Goal: Use online tool/utility: Utilize a website feature to perform a specific function

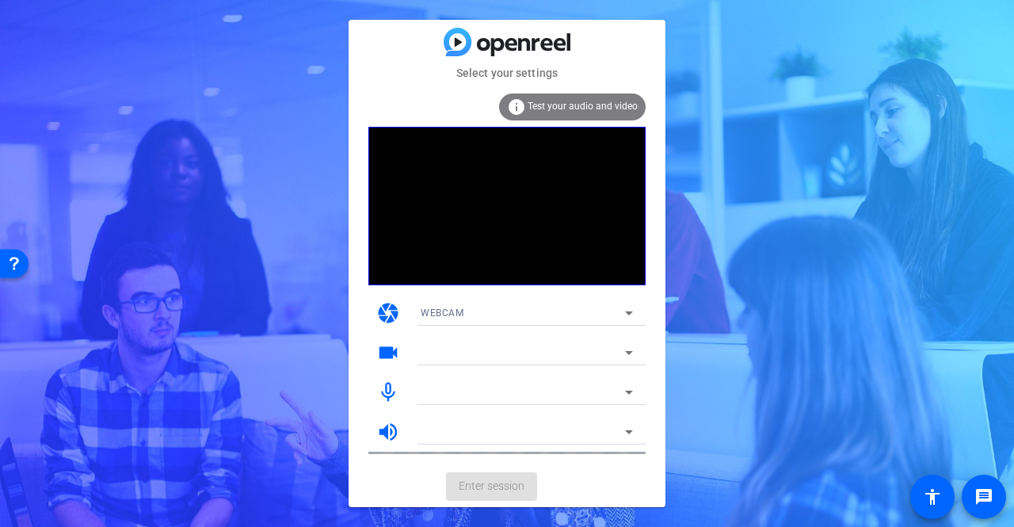
click at [630, 314] on icon at bounding box center [629, 312] width 19 height 19
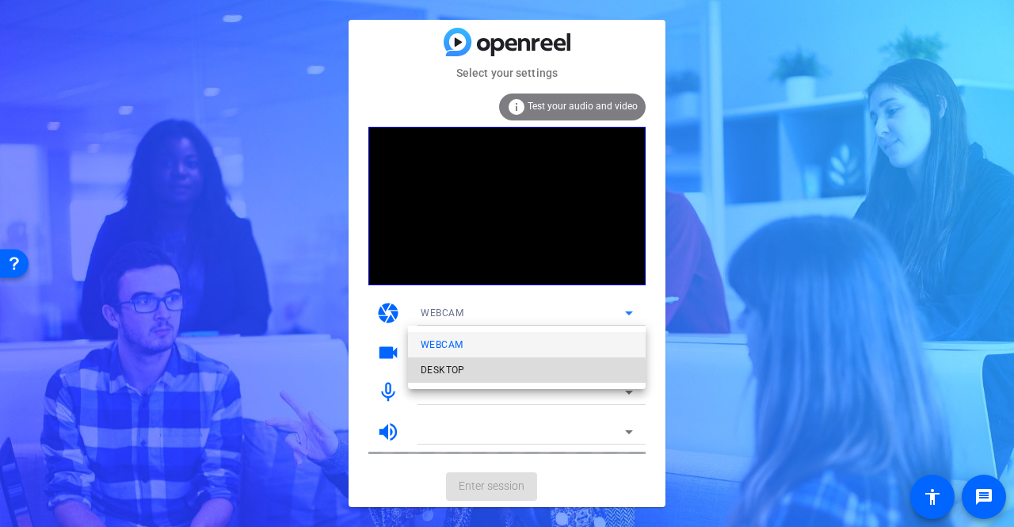
click at [499, 375] on mat-option "DESKTOP" at bounding box center [527, 369] width 238 height 25
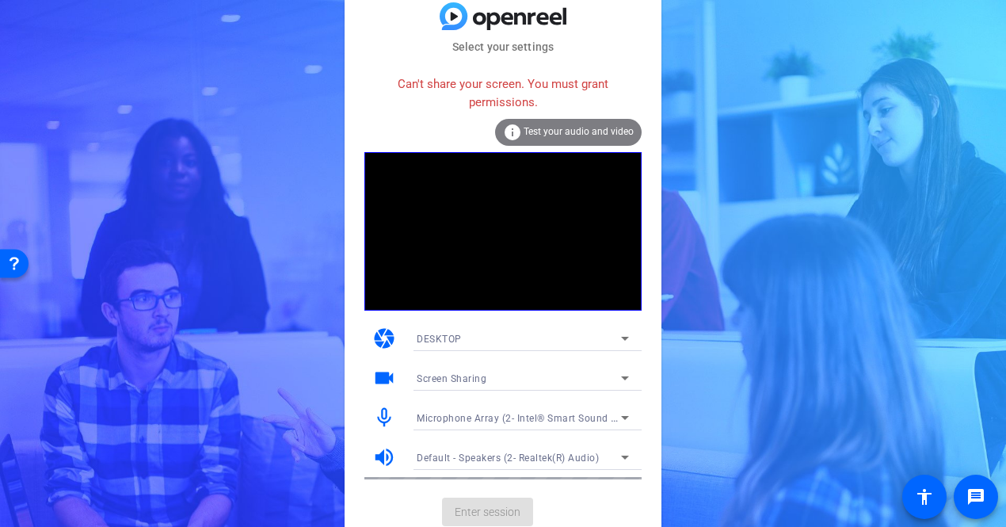
click at [544, 333] on div "DESKTOP" at bounding box center [519, 339] width 204 height 20
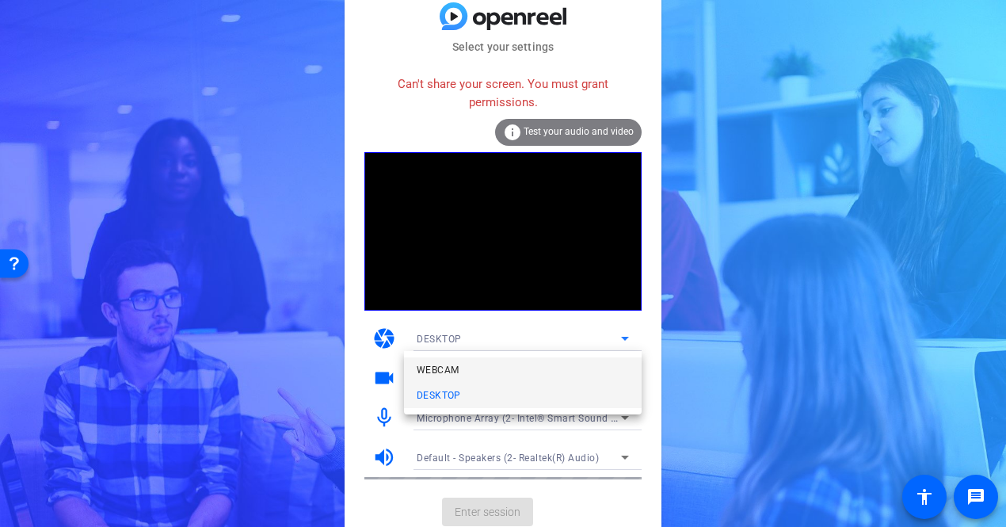
click at [0, 0] on mat-option "WEBCAM" at bounding box center [0, 0] width 0 height 0
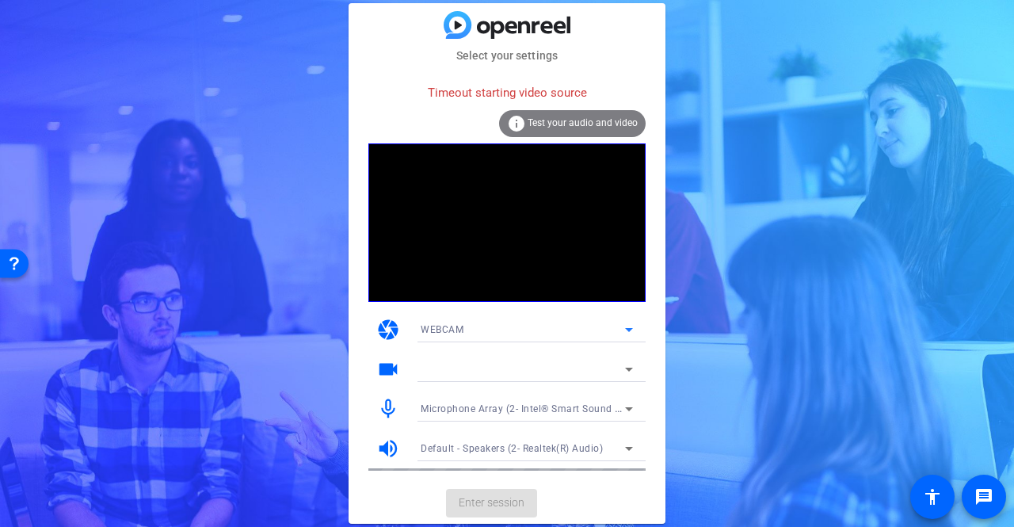
click at [563, 376] on div at bounding box center [523, 369] width 204 height 19
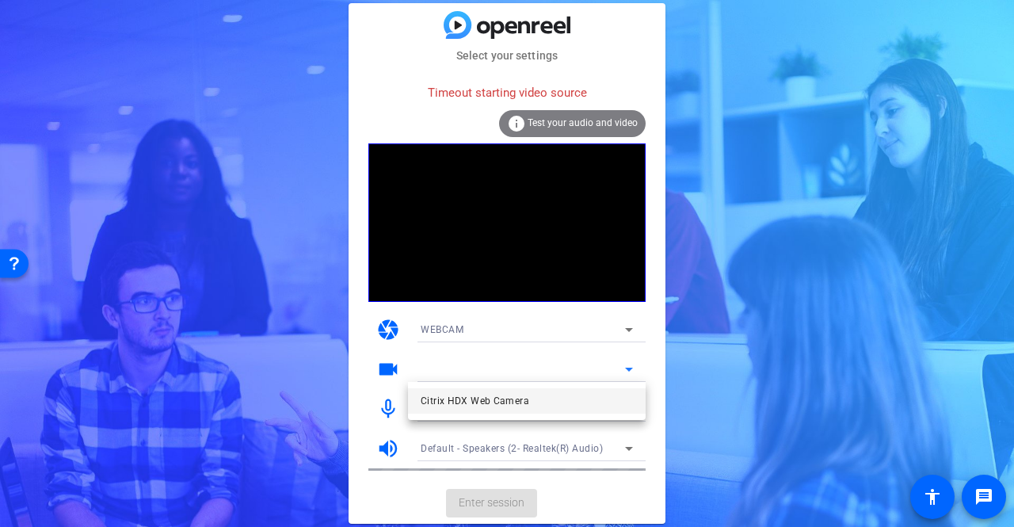
click at [547, 400] on mat-option "Citrix HDX Web Camera" at bounding box center [527, 400] width 238 height 25
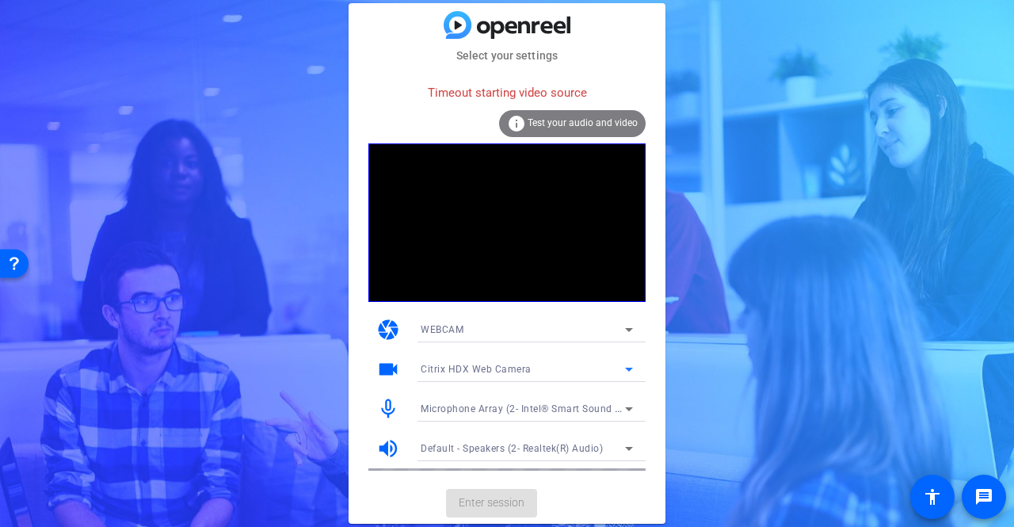
click at [564, 119] on span "Test your audio and video" at bounding box center [583, 122] width 110 height 11
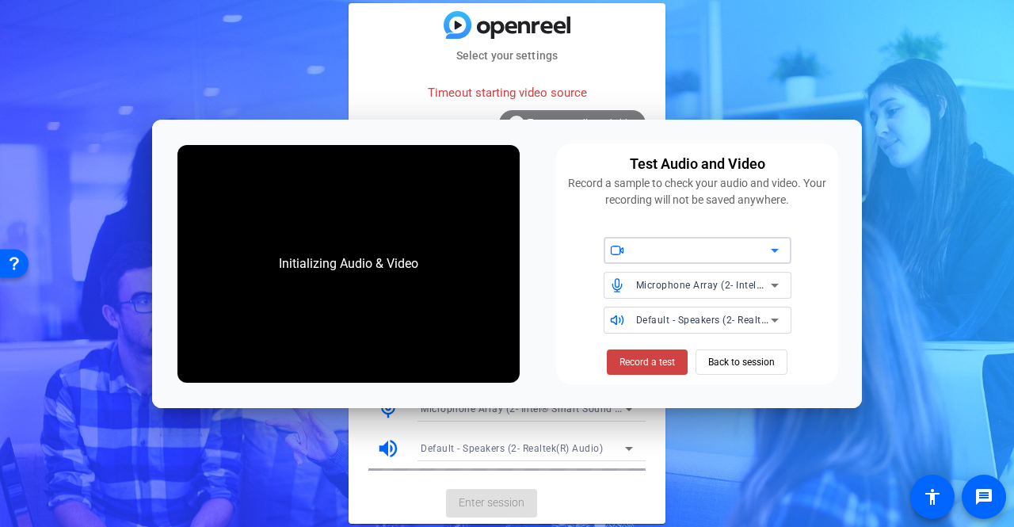
click at [756, 258] on div at bounding box center [703, 250] width 135 height 19
click at [773, 248] on icon at bounding box center [774, 250] width 19 height 19
click at [684, 248] on div at bounding box center [703, 250] width 135 height 19
click at [685, 248] on div at bounding box center [703, 250] width 135 height 19
click at [689, 246] on div at bounding box center [703, 250] width 135 height 19
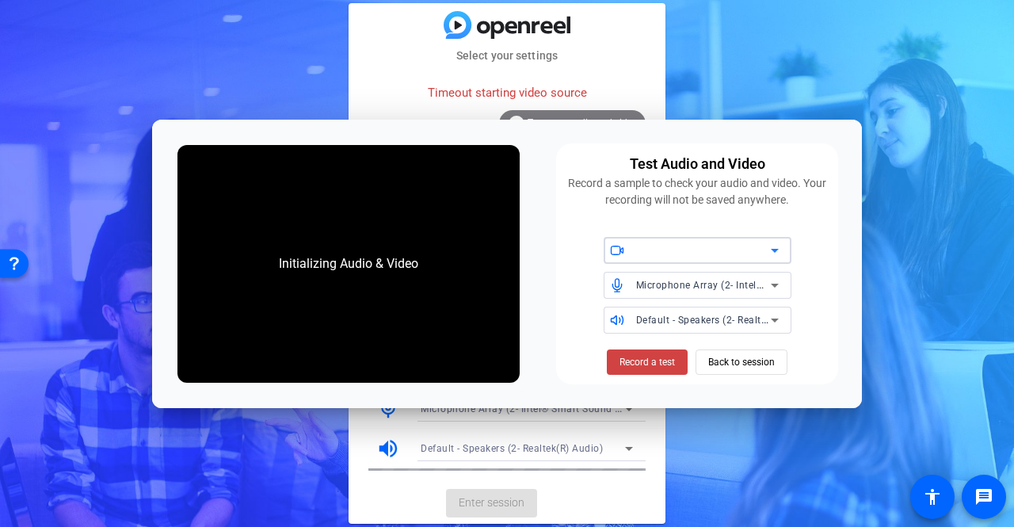
click at [692, 254] on div at bounding box center [703, 250] width 135 height 19
click at [692, 253] on div at bounding box center [703, 250] width 135 height 19
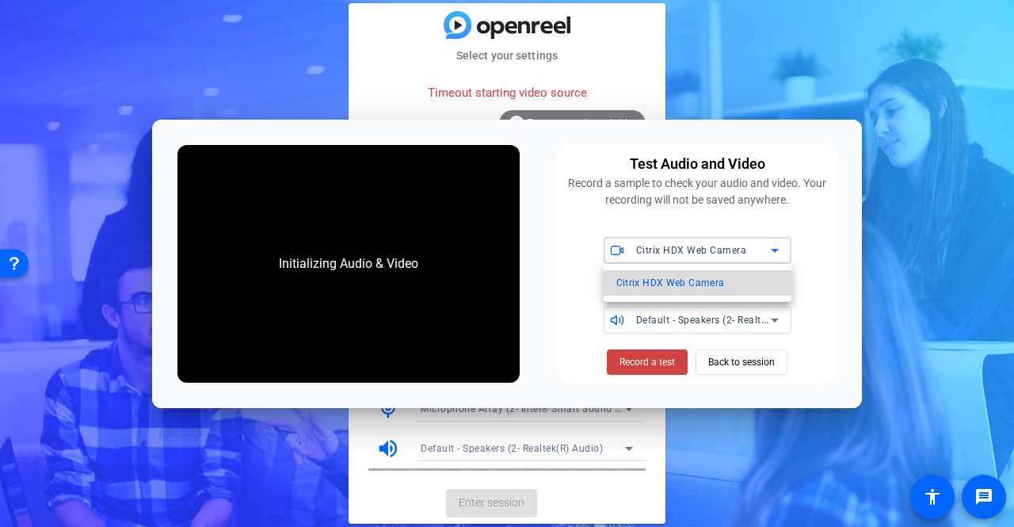
click at [686, 284] on span "Citrix HDX Web Camera" at bounding box center [670, 282] width 109 height 19
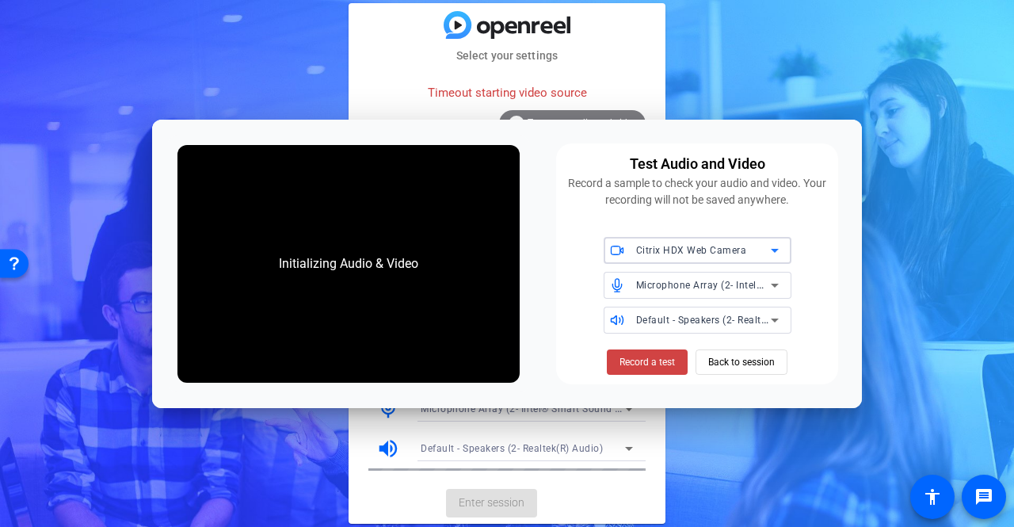
click at [0, 0] on span "Citrix HDX Web Camera" at bounding box center [0, 0] width 0 height 0
click at [674, 281] on span "Citrix HDX Web Camera" at bounding box center [670, 282] width 109 height 19
drag, startPoint x: 756, startPoint y: 143, endPoint x: 588, endPoint y: 96, distance: 174.6
click at [588, 96] on body "Accessibility Screen-Reader Guide, Feedback, and Issue Reporting | New window S…" at bounding box center [507, 263] width 1014 height 527
click at [575, 145] on div "Test Audio and Video Record a sample to check your audio and video. Your record…" at bounding box center [697, 263] width 282 height 241
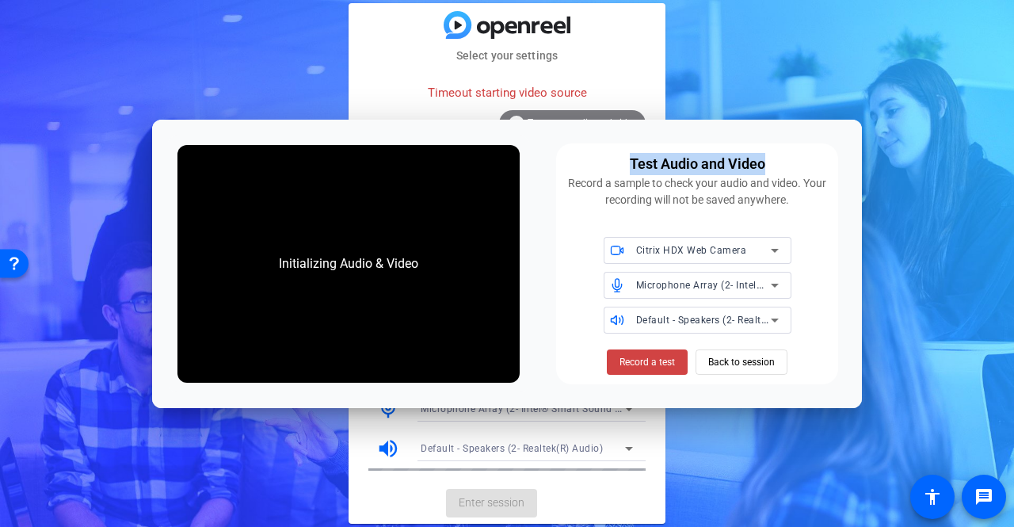
drag, startPoint x: 792, startPoint y: 139, endPoint x: 628, endPoint y: 139, distance: 164.8
click at [628, 139] on div "Initializing Audio & Video Test Audio and Video Record a sample to check your a…" at bounding box center [507, 264] width 710 height 288
drag, startPoint x: 663, startPoint y: 355, endPoint x: 713, endPoint y: 351, distance: 50.1
click at [663, 353] on button "Record a test" at bounding box center [647, 361] width 81 height 25
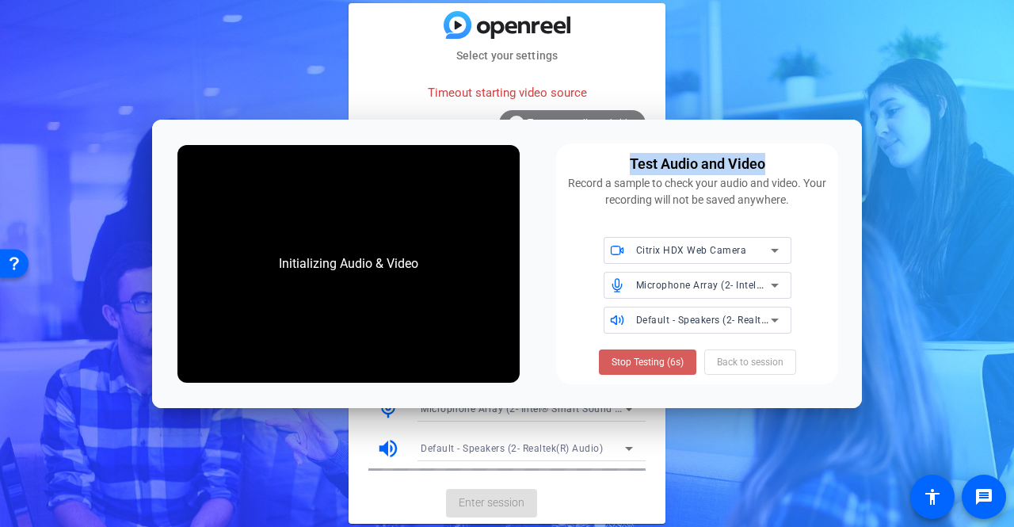
click at [662, 367] on span "Stop Testing (6s)" at bounding box center [648, 362] width 72 height 14
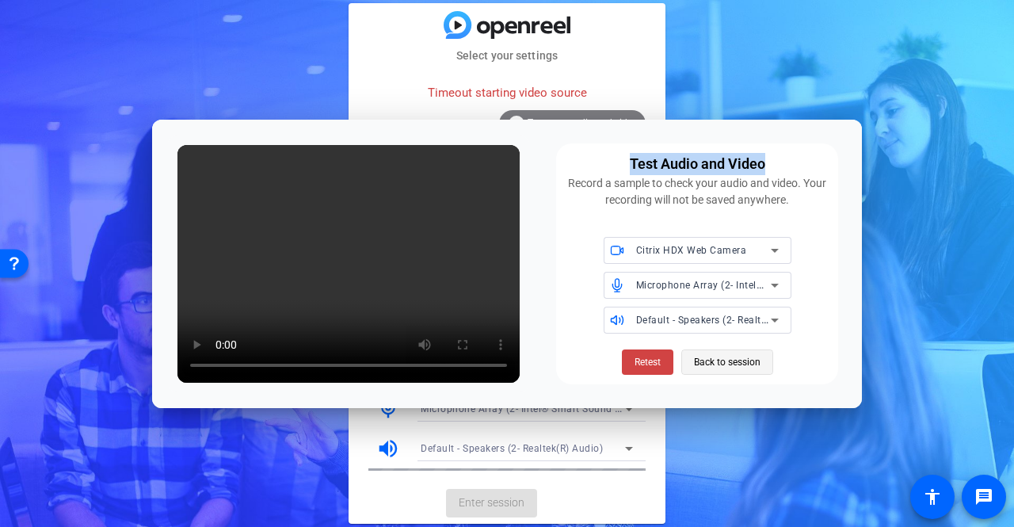
click at [0, 0] on span "Back to session" at bounding box center [0, 0] width 0 height 0
